Goal: Navigation & Orientation: Find specific page/section

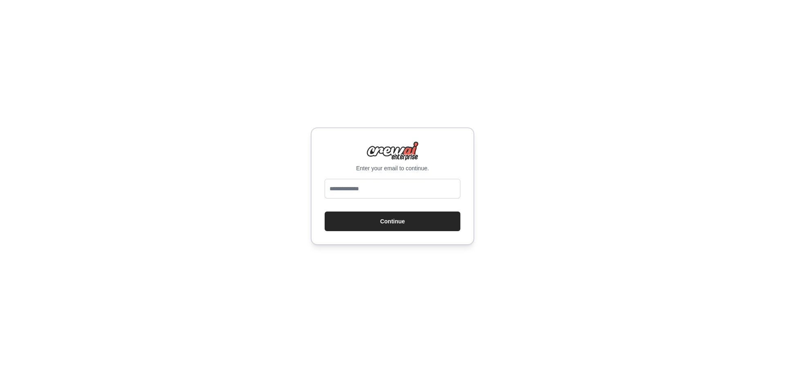
type input "**********"
click at [391, 226] on button "Continue" at bounding box center [392, 222] width 136 height 20
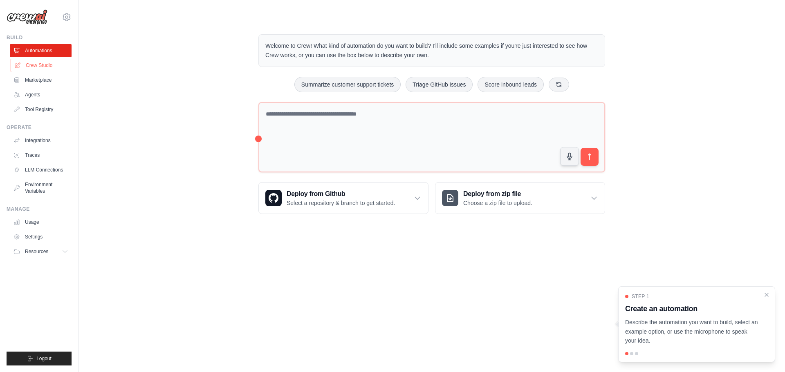
click at [50, 66] on link "Crew Studio" at bounding box center [42, 65] width 62 height 13
click at [38, 223] on link "Usage" at bounding box center [42, 222] width 62 height 13
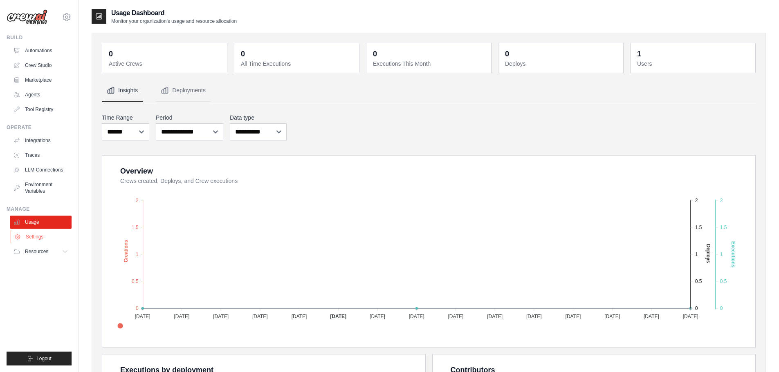
click at [45, 237] on link "Settings" at bounding box center [42, 236] width 62 height 13
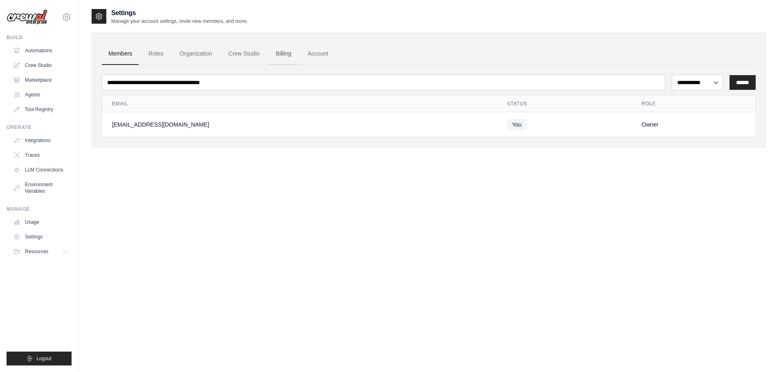
click at [292, 56] on link "Billing" at bounding box center [283, 54] width 28 height 22
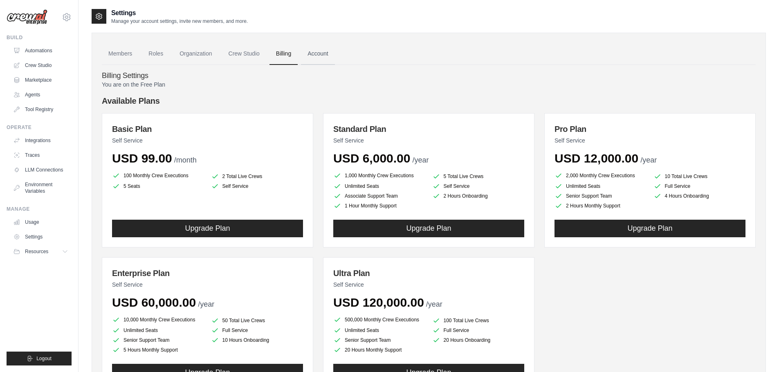
click at [326, 55] on link "Account" at bounding box center [318, 54] width 34 height 22
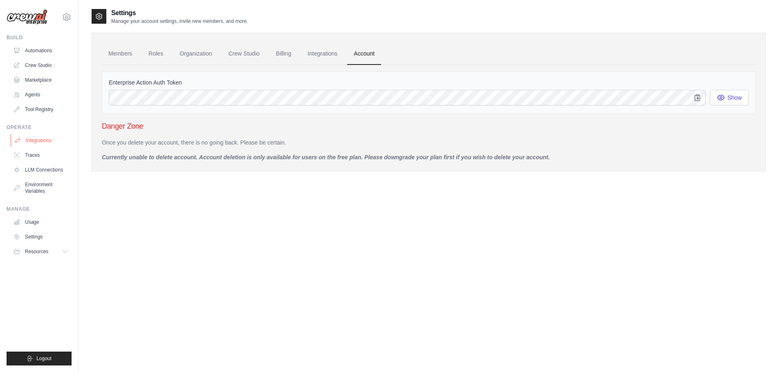
click at [40, 142] on link "Integrations" at bounding box center [42, 140] width 62 height 13
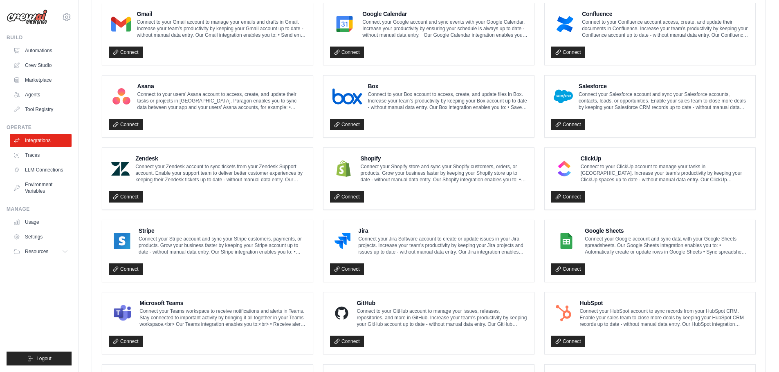
scroll to position [242, 0]
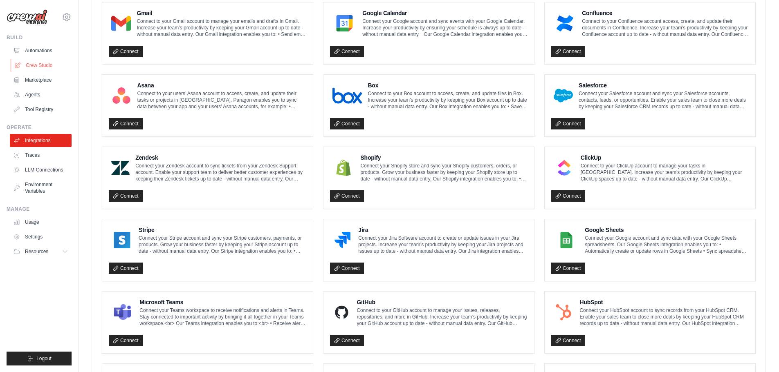
click at [42, 65] on link "Crew Studio" at bounding box center [42, 65] width 62 height 13
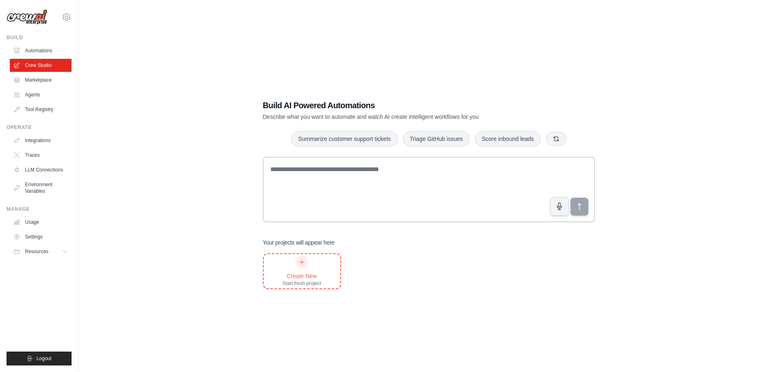
click at [300, 262] on icon at bounding box center [302, 262] width 4 height 4
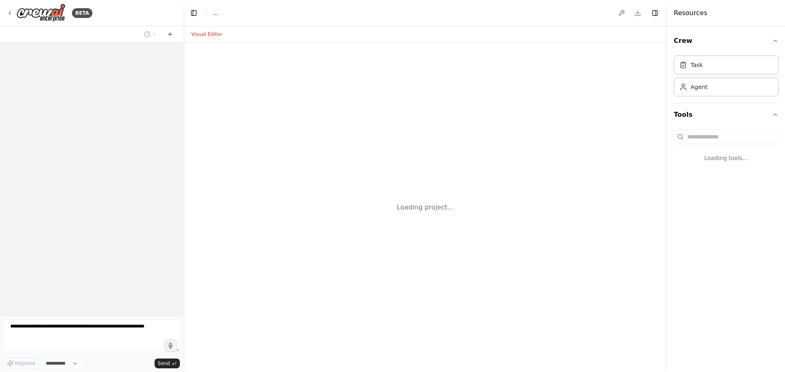
select select "****"
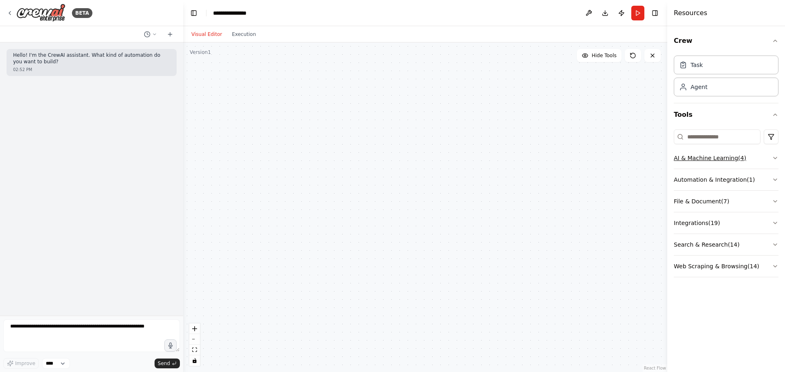
click at [774, 156] on icon "button" at bounding box center [775, 158] width 7 height 7
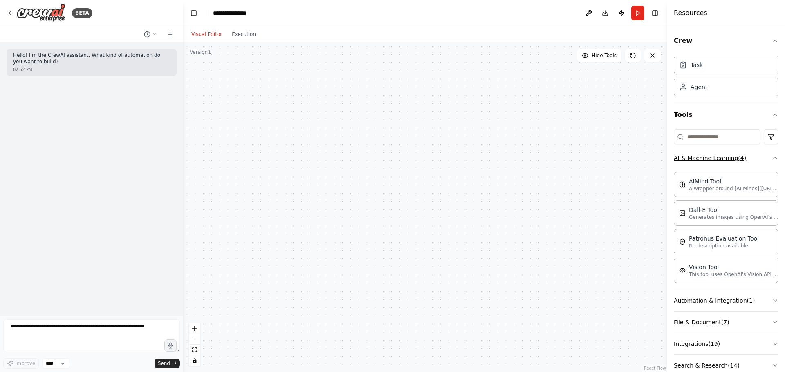
click at [774, 156] on div "Crew Task Agent Tools AI & Machine Learning ( 4 ) AIMind Tool A wrapper around …" at bounding box center [726, 199] width 118 height 346
click at [772, 158] on icon "button" at bounding box center [775, 158] width 7 height 7
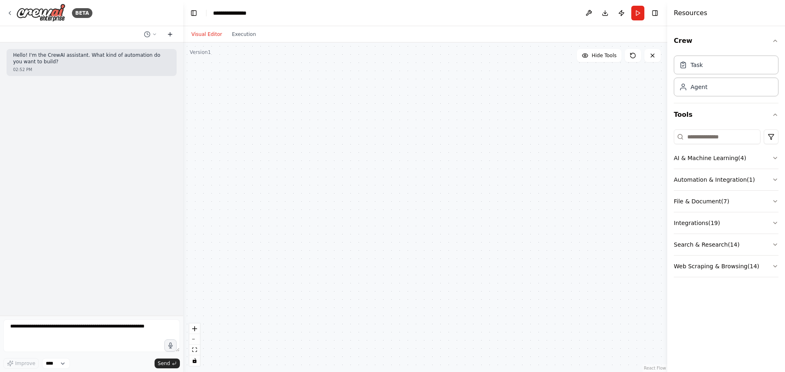
click at [170, 31] on icon at bounding box center [170, 34] width 7 height 7
click at [778, 265] on icon "button" at bounding box center [775, 266] width 7 height 7
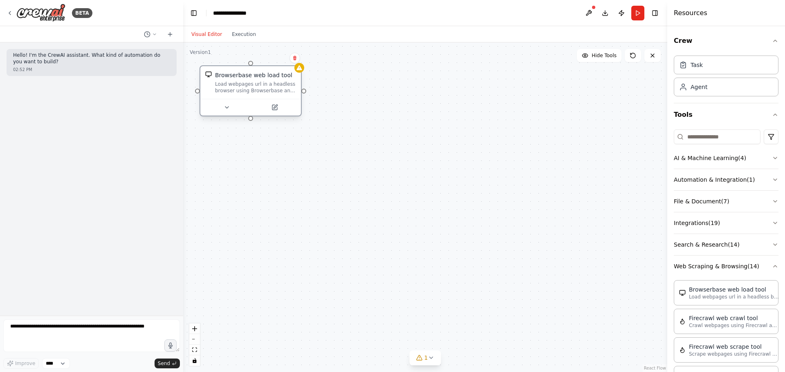
drag, startPoint x: 354, startPoint y: 178, endPoint x: 239, endPoint y: 92, distance: 143.4
click at [239, 92] on div "Load webpages url in a headless browser using Browserbase and return the conten…" at bounding box center [255, 87] width 81 height 13
click at [264, 89] on div "Load webpages url in a headless browser using Browserbase and return the conten…" at bounding box center [255, 87] width 81 height 13
drag, startPoint x: 282, startPoint y: 89, endPoint x: 289, endPoint y: 119, distance: 31.0
click at [283, 105] on div "Load webpages url in a headless browser using Browserbase and return the conten…" at bounding box center [263, 99] width 70 height 11
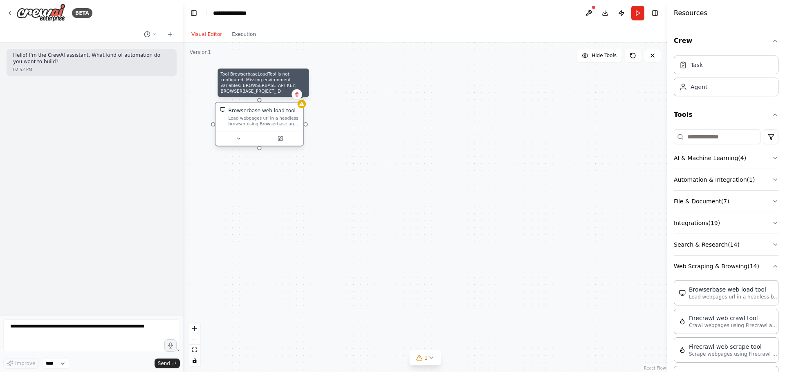
click at [302, 103] on icon at bounding box center [301, 104] width 5 height 4
click at [281, 138] on icon at bounding box center [280, 137] width 3 height 3
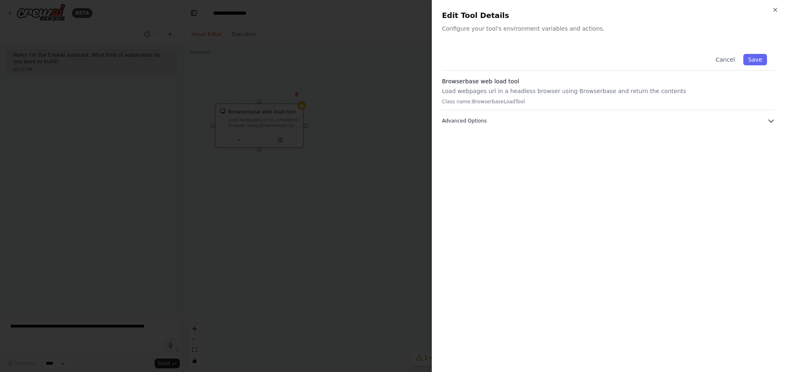
click at [768, 122] on icon "button" at bounding box center [771, 121] width 8 height 8
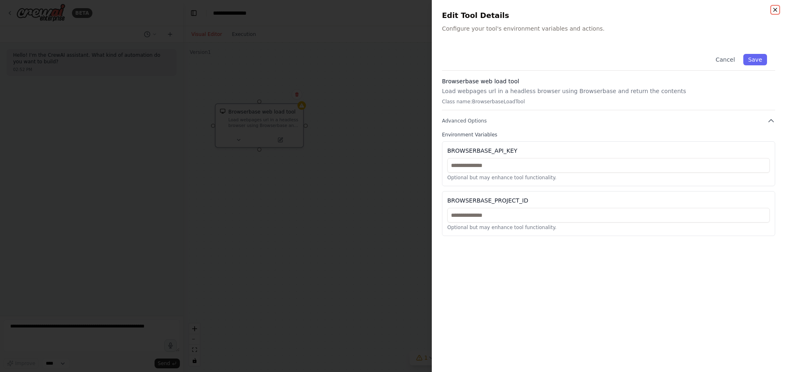
click at [776, 11] on icon "button" at bounding box center [775, 10] width 7 height 7
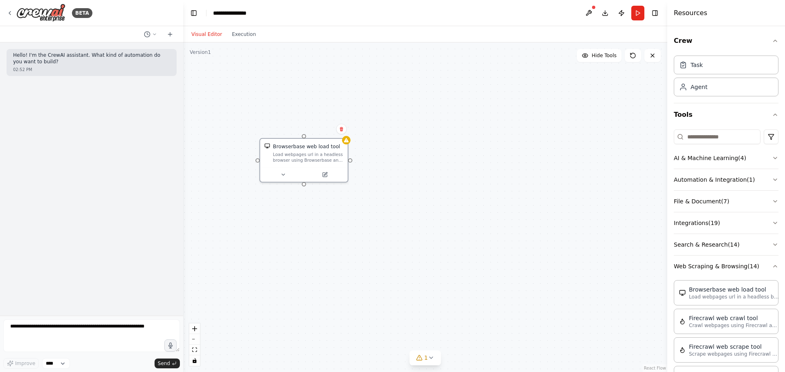
drag, startPoint x: 212, startPoint y: 83, endPoint x: 257, endPoint y: 117, distance: 56.5
click at [257, 117] on div "Browserbase web load tool Load webpages url in a headless browser using Browser…" at bounding box center [425, 208] width 484 height 330
click at [342, 134] on button at bounding box center [341, 129] width 11 height 11
click at [342, 128] on icon at bounding box center [341, 129] width 3 height 4
click at [10, 14] on icon at bounding box center [10, 13] width 7 height 7
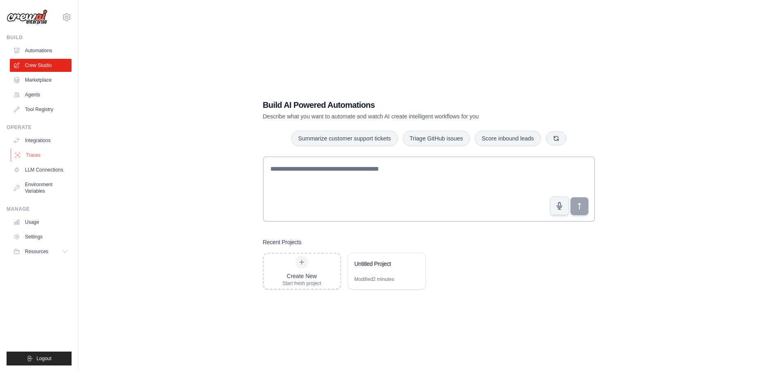
click at [32, 154] on link "Traces" at bounding box center [42, 155] width 62 height 13
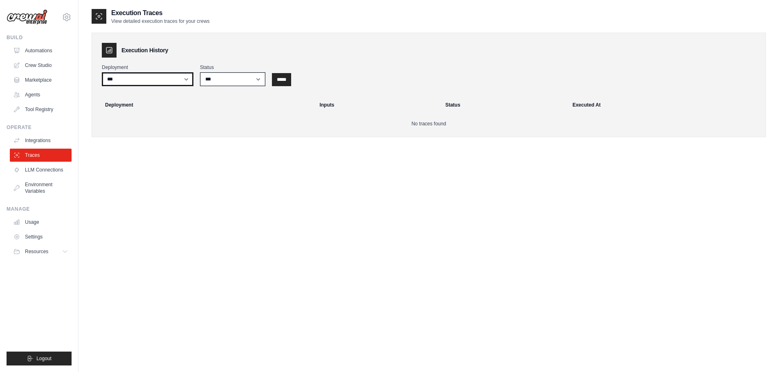
click at [184, 79] on select "***" at bounding box center [148, 79] width 92 height 14
click at [262, 94] on div "Deployment Inputs Status Executed At" at bounding box center [429, 105] width 680 height 25
click at [258, 78] on select "*** ********* ******* *****" at bounding box center [232, 79] width 65 height 14
click at [291, 82] on input "*****" at bounding box center [281, 79] width 19 height 13
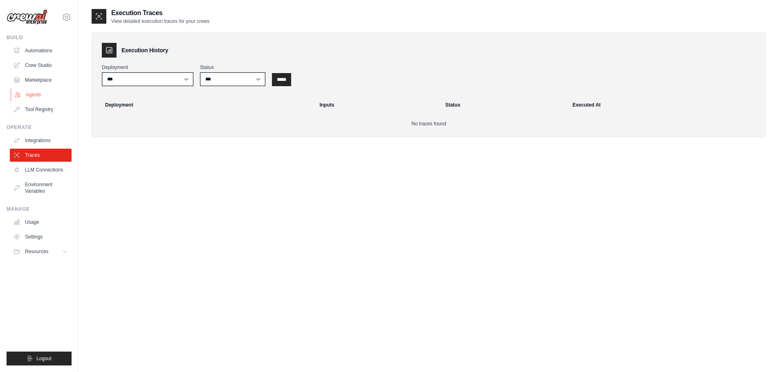
click at [31, 92] on link "Agents" at bounding box center [42, 94] width 62 height 13
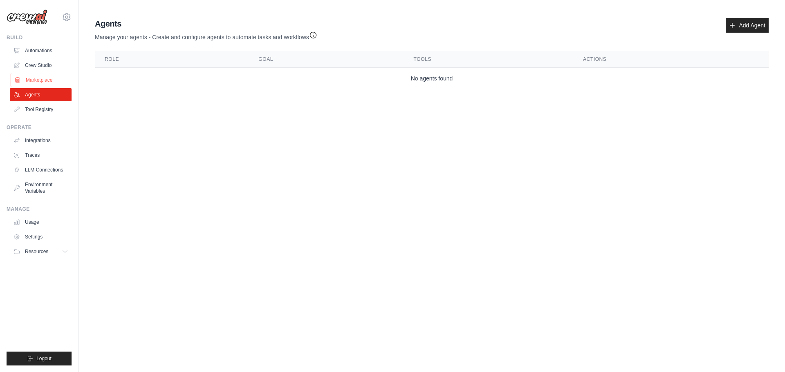
click at [40, 78] on link "Marketplace" at bounding box center [42, 80] width 62 height 13
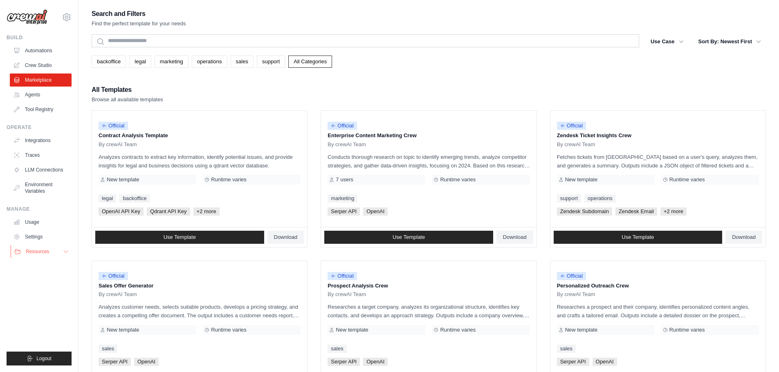
click at [67, 249] on icon at bounding box center [66, 251] width 7 height 7
click at [54, 265] on span "Documentation" at bounding box center [45, 265] width 33 height 7
click at [33, 157] on link "Traces" at bounding box center [42, 155] width 62 height 13
